Goal: Information Seeking & Learning: Learn about a topic

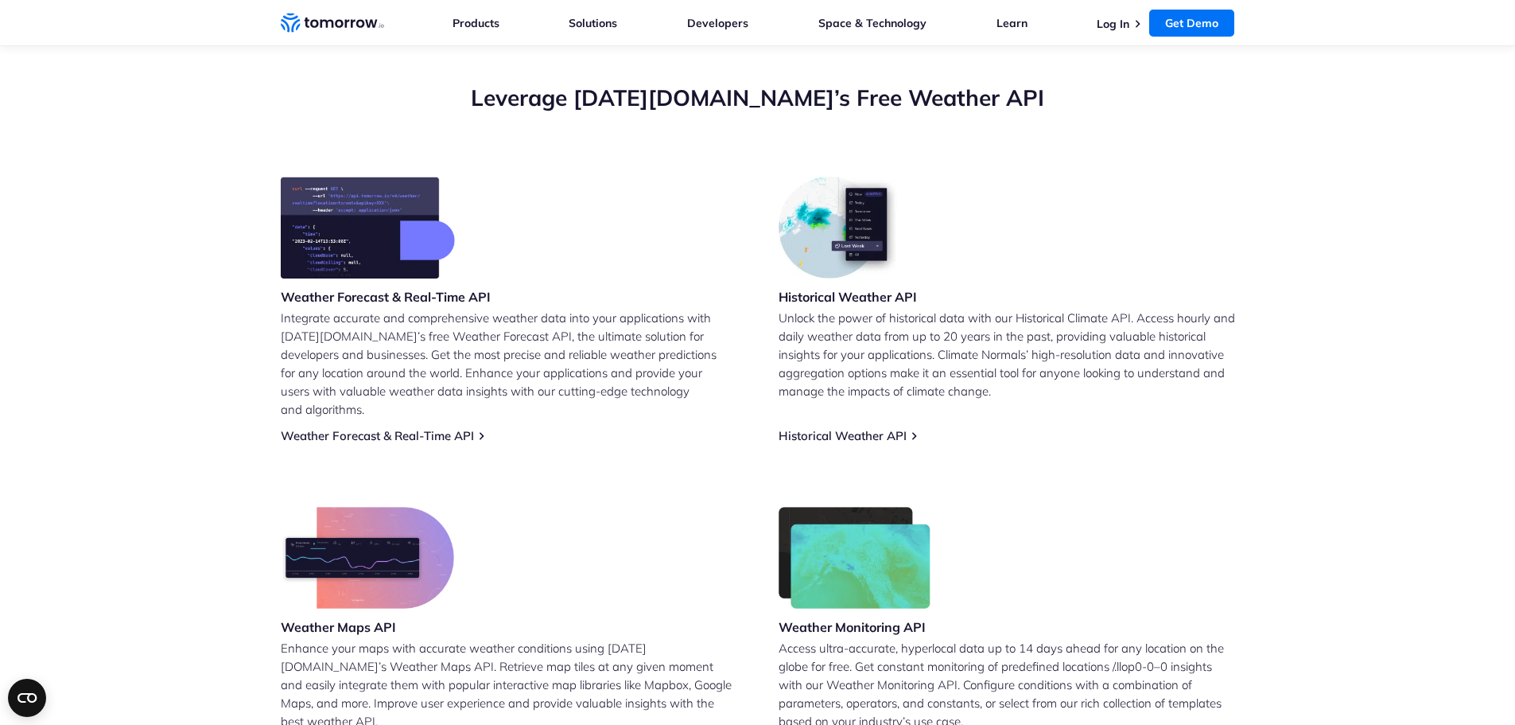
scroll to position [558, 0]
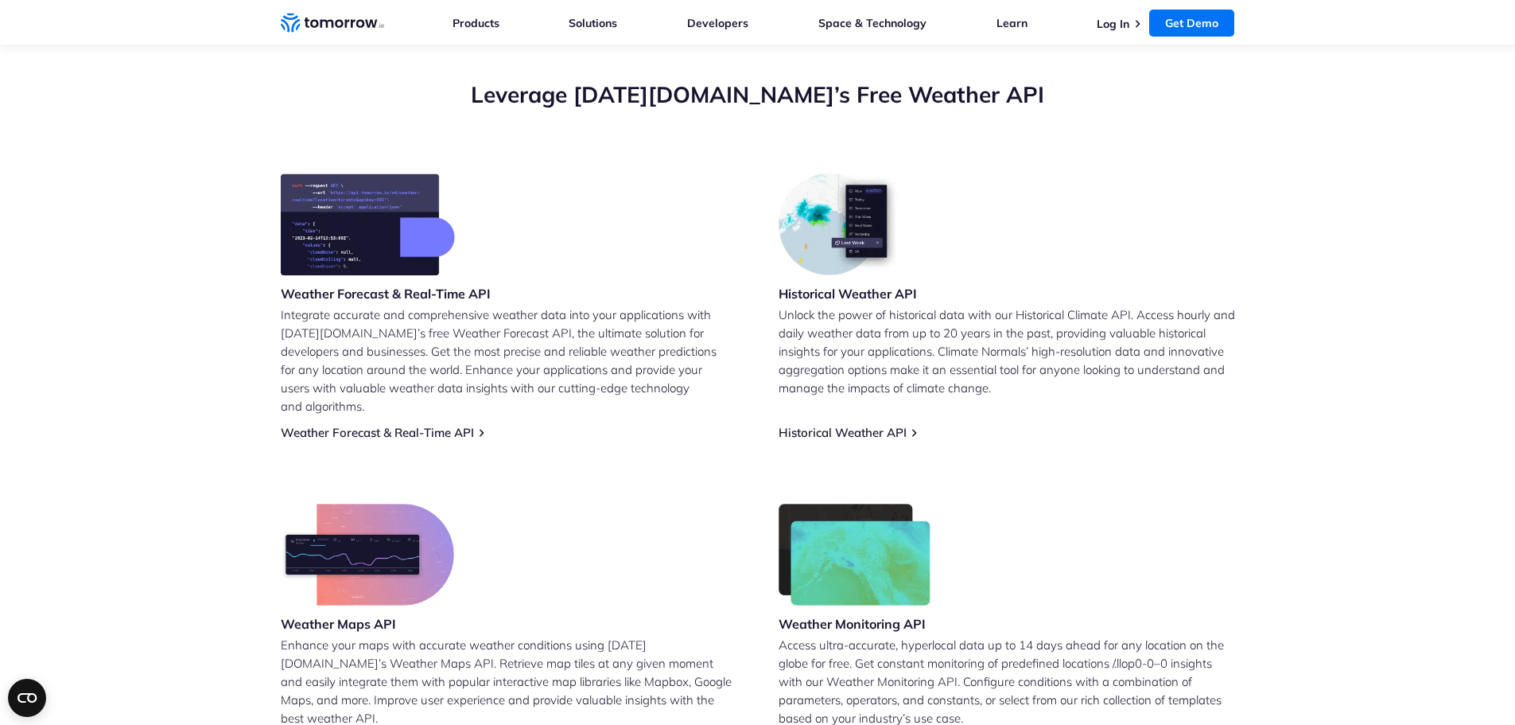
click at [412, 277] on div "Weather Forecast & Real-Time API" at bounding box center [386, 239] width 210 height 132
drag, startPoint x: 413, startPoint y: 329, endPoint x: 414, endPoint y: 340, distance: 10.5
click at [414, 330] on p "Integrate accurate and comprehensive weather data into your applications with […" at bounding box center [509, 360] width 457 height 110
click at [414, 401] on div "Weather Forecast & Real-Time API Integrate accurate and comprehensive weather d…" at bounding box center [509, 306] width 457 height 266
click at [414, 425] on link "Weather Forecast & Real-Time API" at bounding box center [377, 432] width 193 height 15
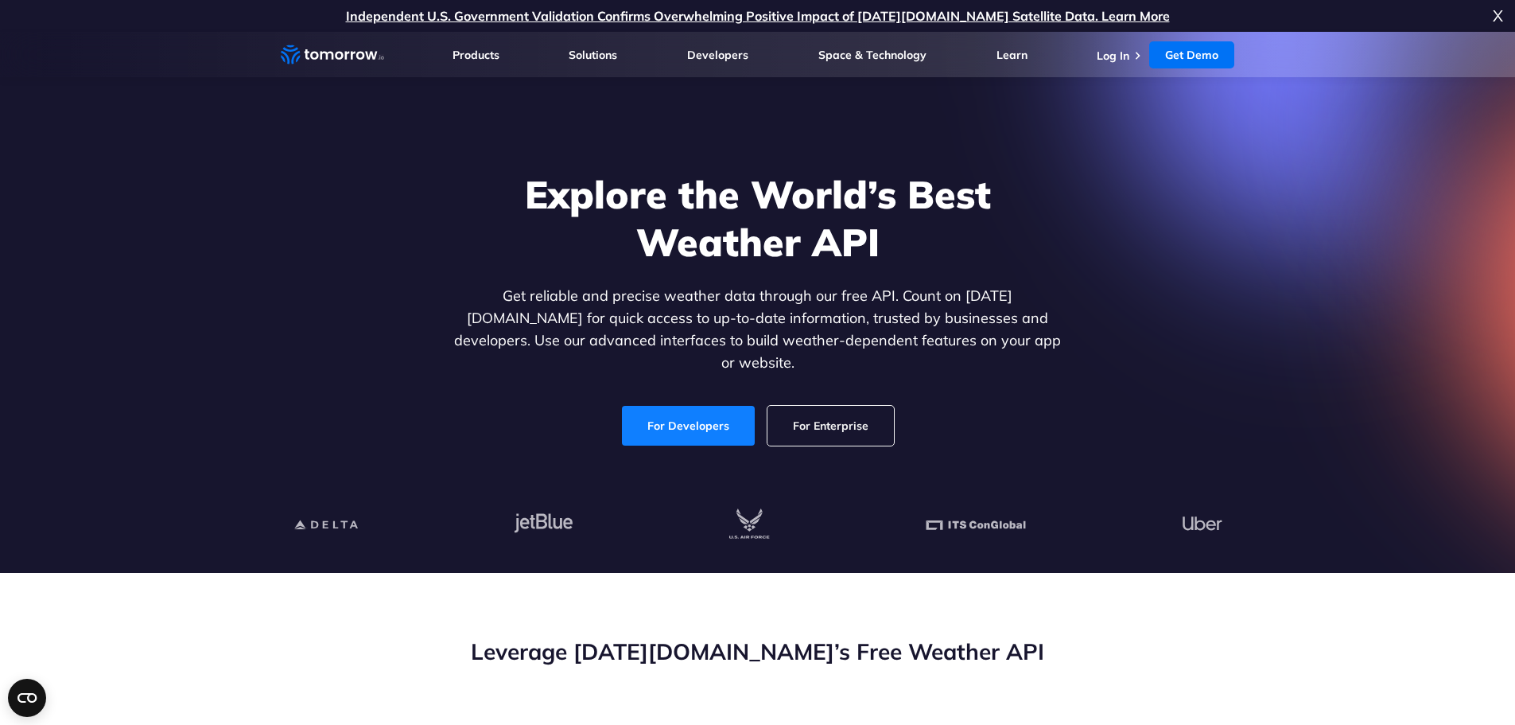
click at [741, 406] on link "For Developers" at bounding box center [688, 426] width 133 height 40
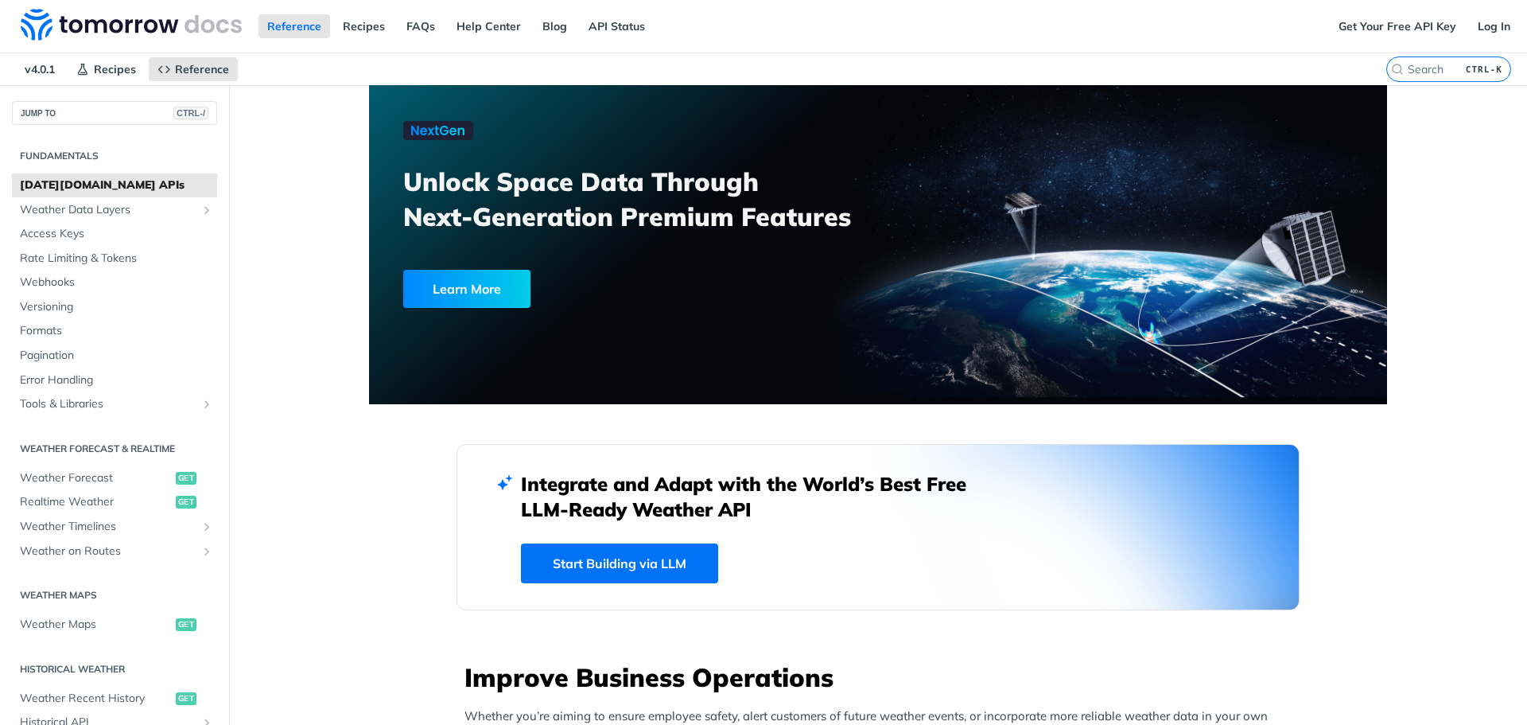
scroll to position [239, 0]
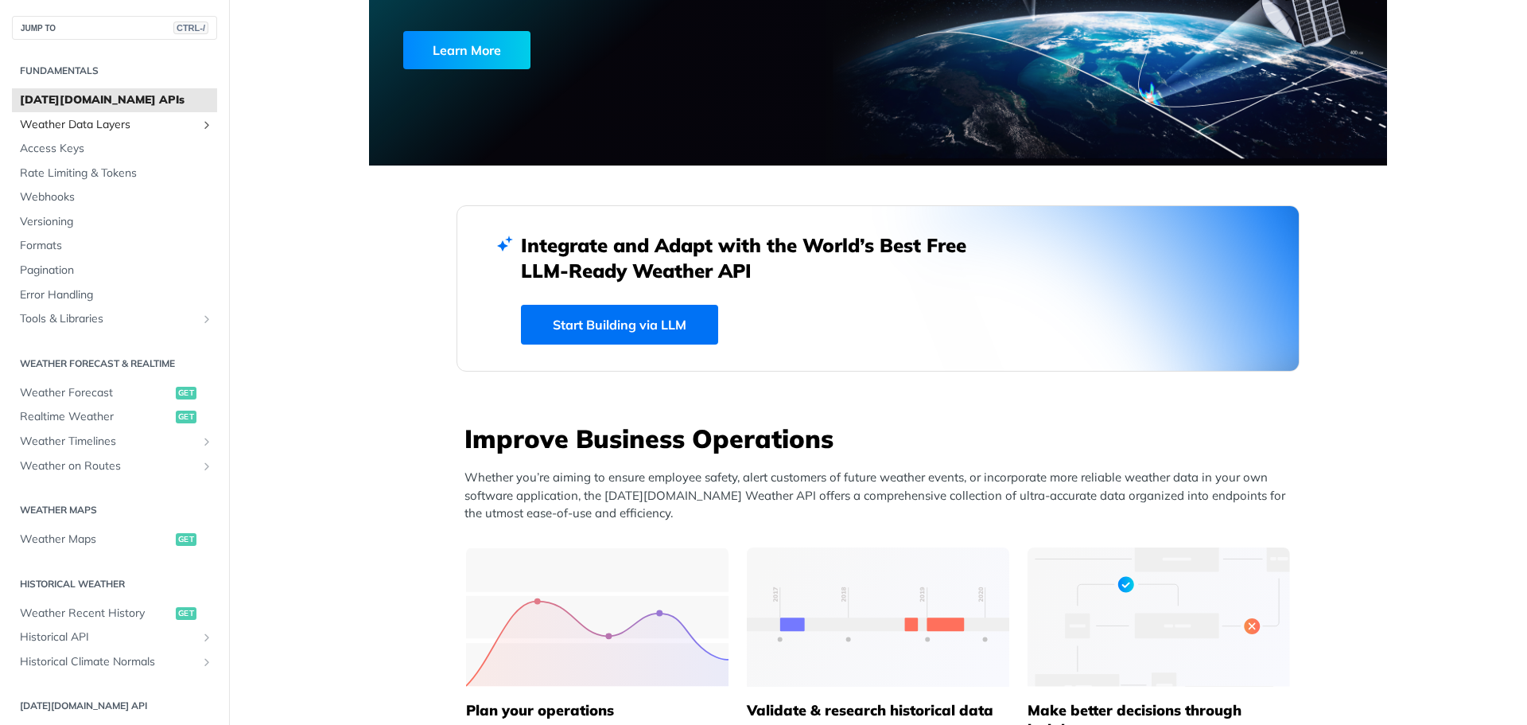
click at [78, 117] on span "Weather Data Layers" at bounding box center [108, 125] width 177 height 16
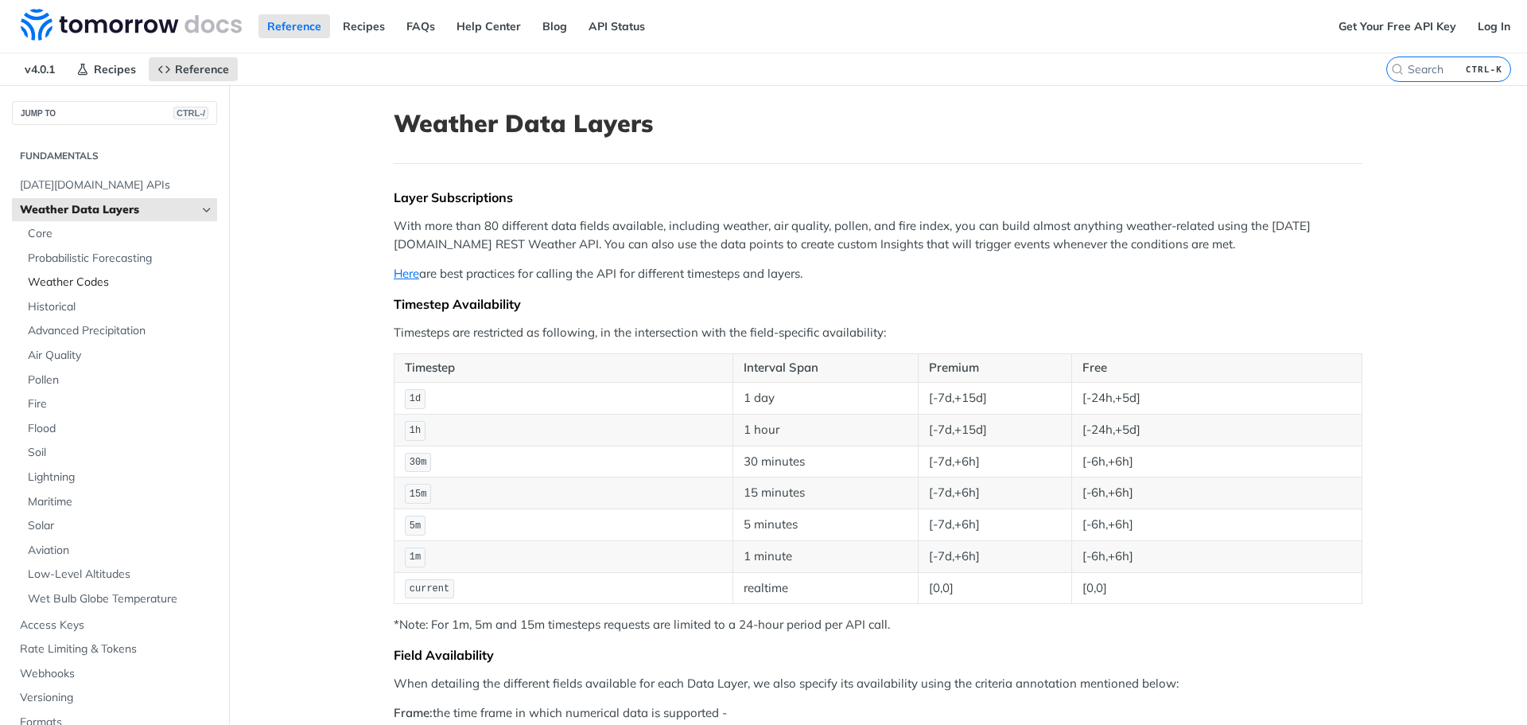
click at [72, 278] on span "Weather Codes" at bounding box center [120, 282] width 185 height 16
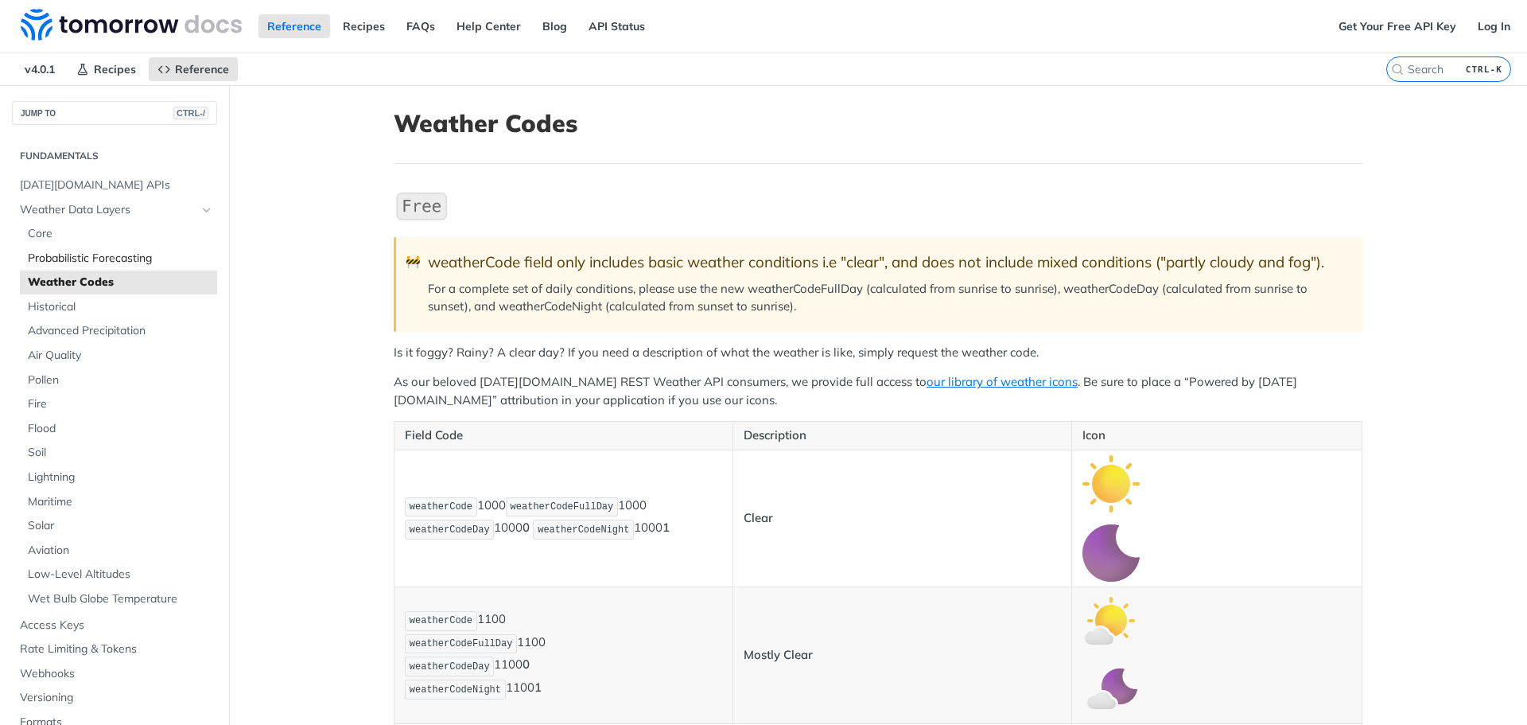
click at [96, 260] on span "Probabilistic Forecasting" at bounding box center [120, 259] width 185 height 16
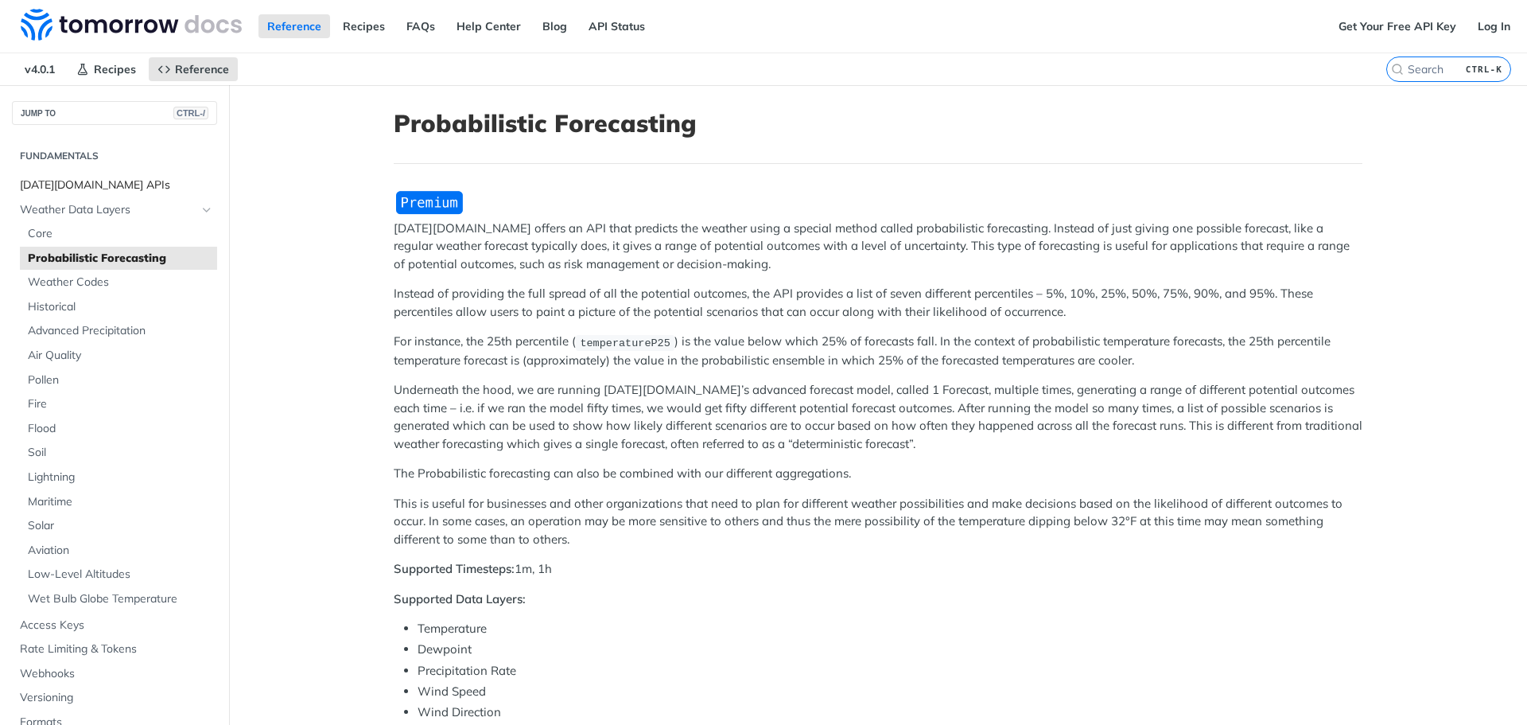
click at [92, 180] on span "[DATE][DOMAIN_NAME] APIs" at bounding box center [116, 185] width 193 height 16
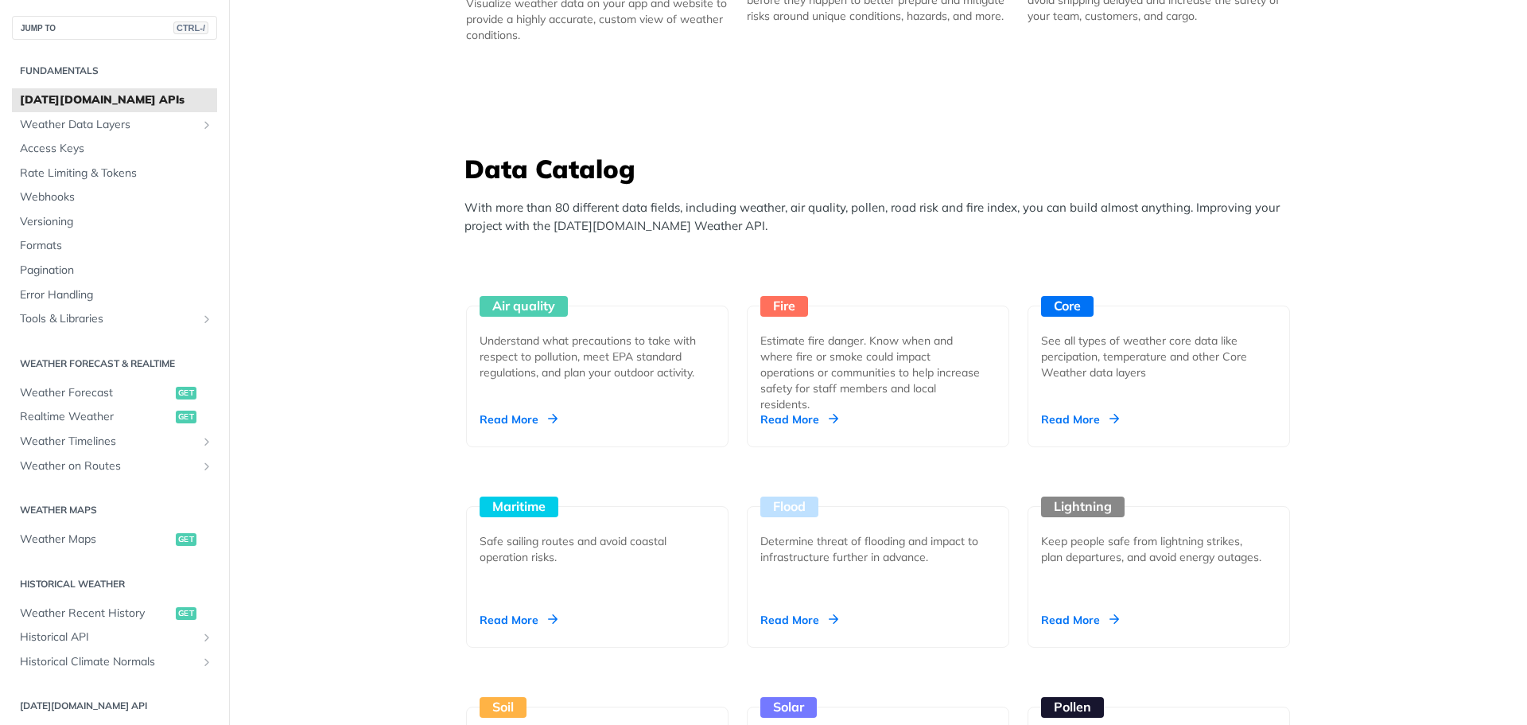
scroll to position [1750, 0]
